Goal: Task Accomplishment & Management: Use online tool/utility

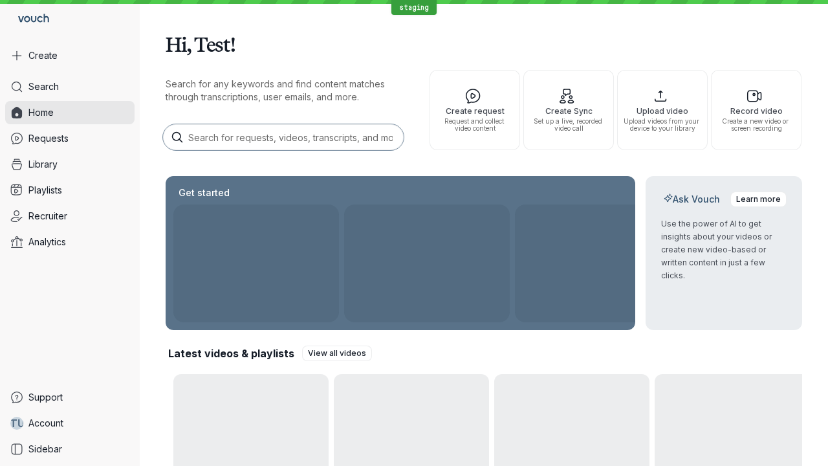
click at [70, 56] on button "Create" at bounding box center [69, 55] width 129 height 23
